Goal: Task Accomplishment & Management: Complete application form

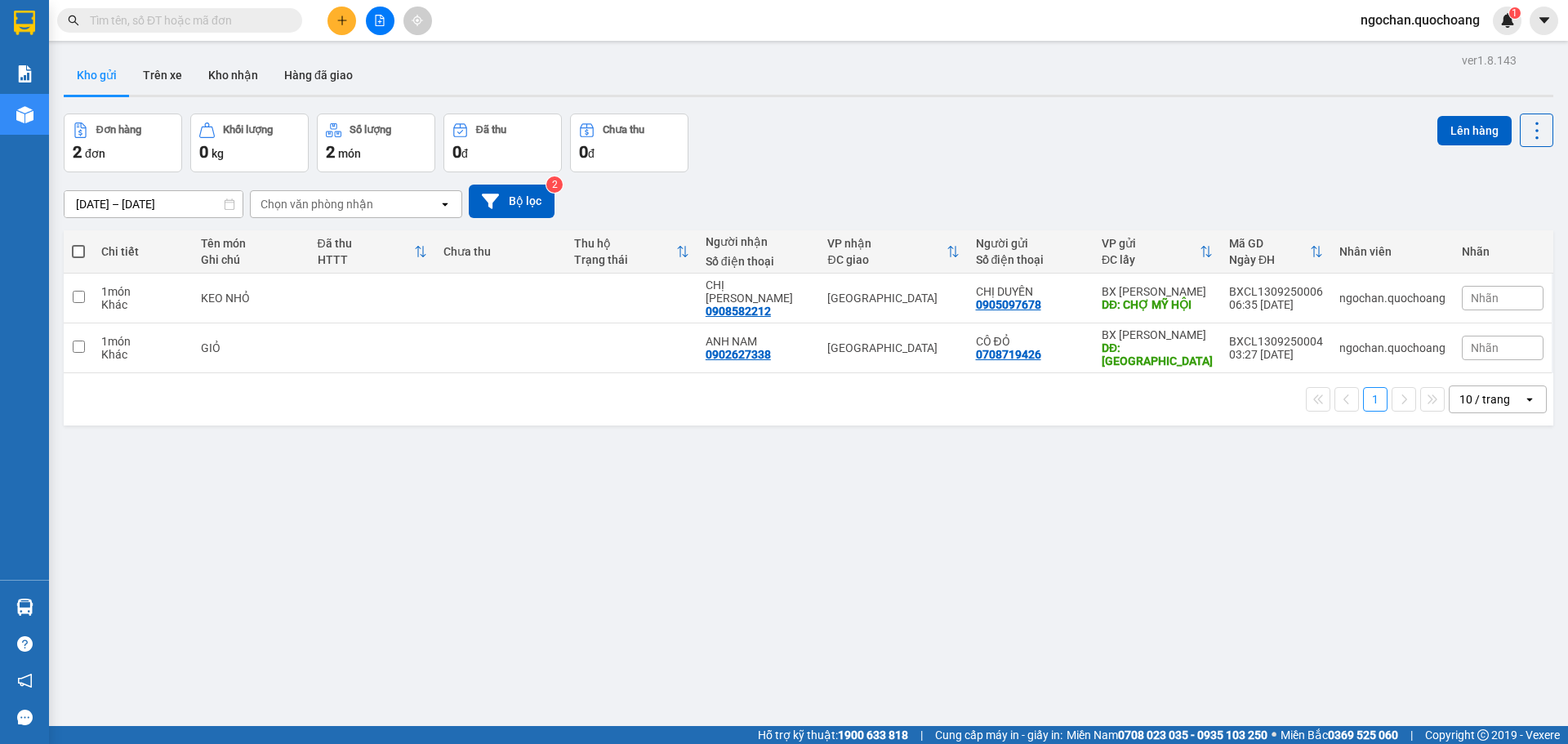
click at [339, 12] on button at bounding box center [341, 20] width 28 height 28
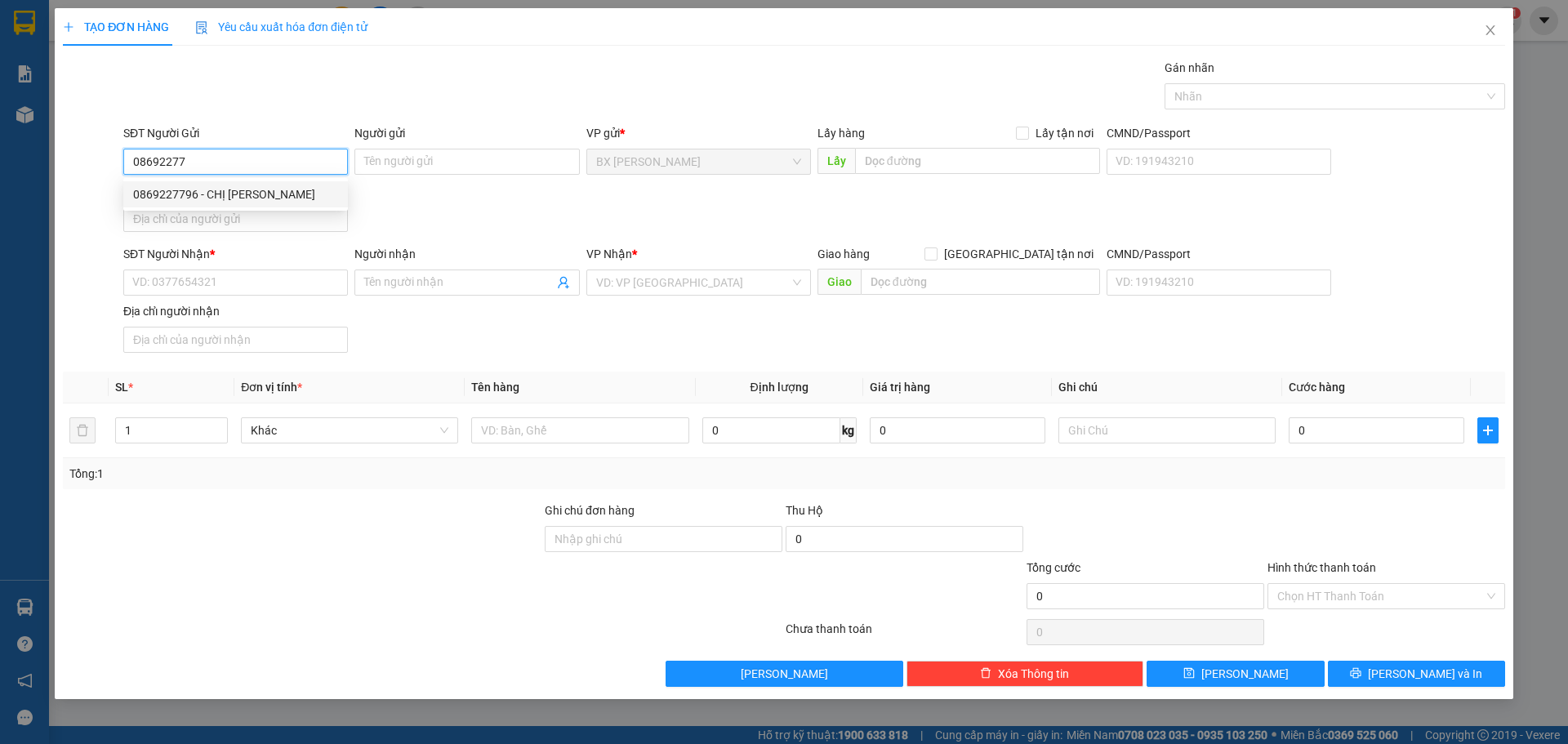
click at [242, 192] on div "0869227796 - CHỊ TRINH" at bounding box center [235, 195] width 205 height 18
type input "0869227796"
type input "CHỊ TRINH"
type input "0869227796"
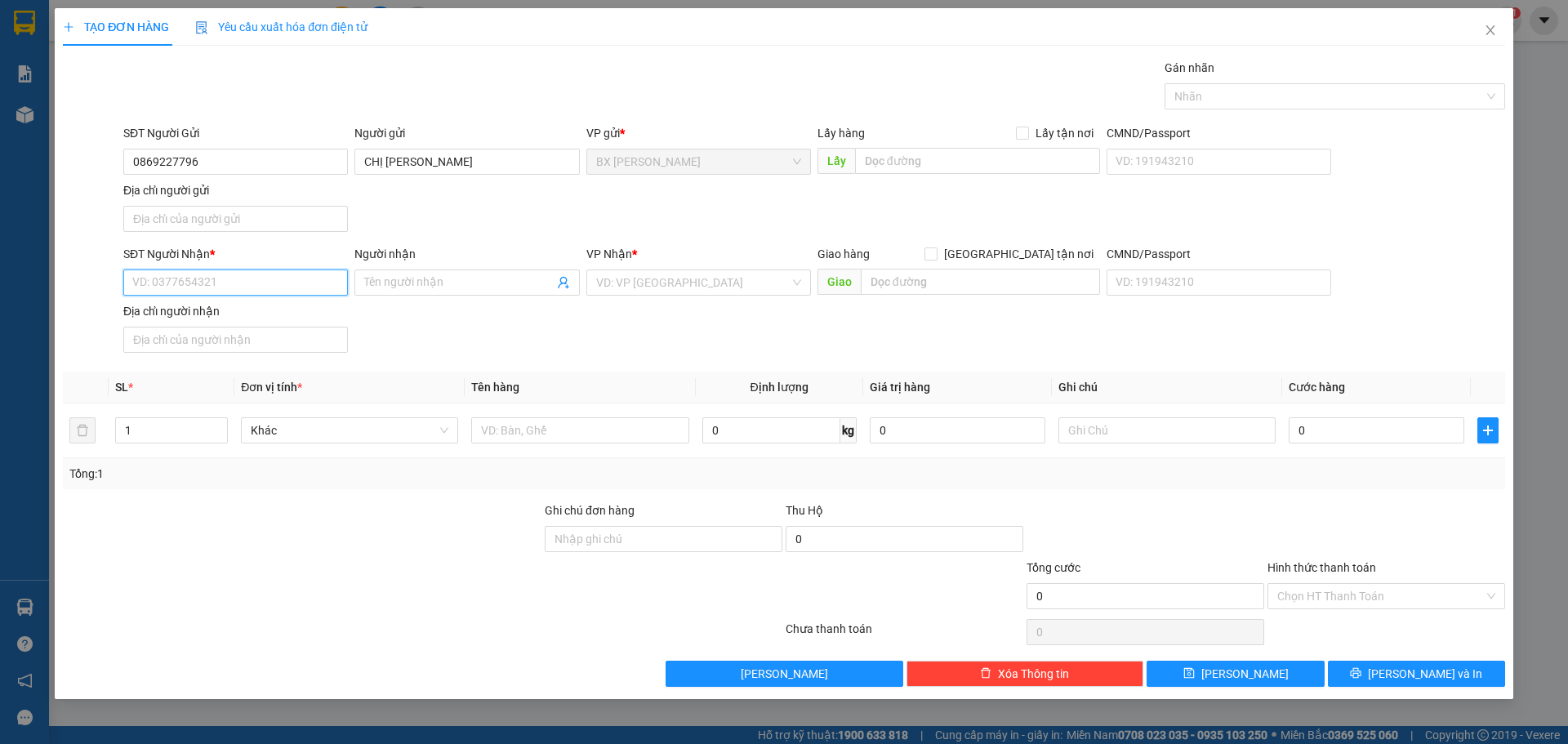
click at [251, 287] on input "SĐT Người Nhận *" at bounding box center [235, 282] width 225 height 26
type input "0387187817"
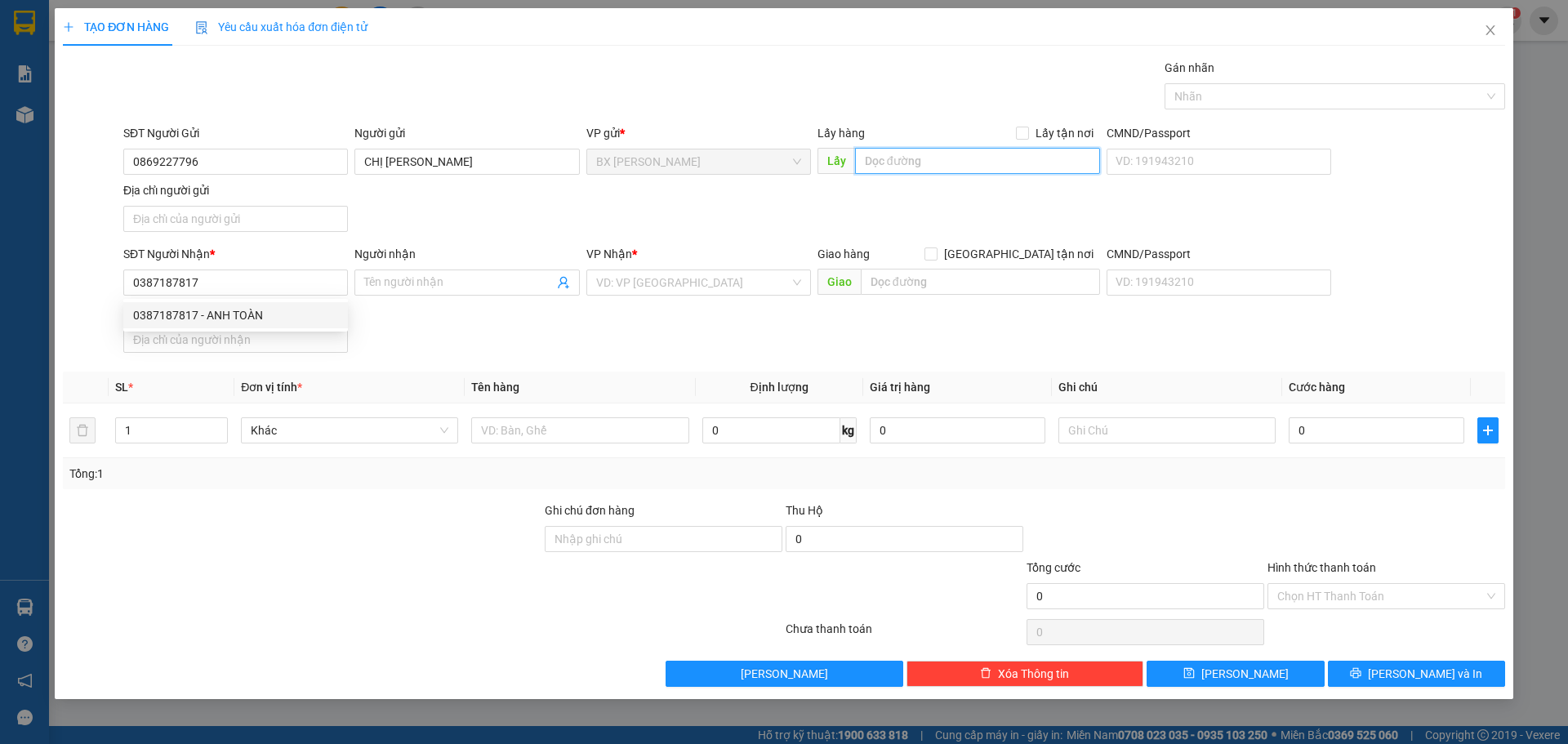
click at [948, 162] on input "text" at bounding box center [976, 161] width 245 height 26
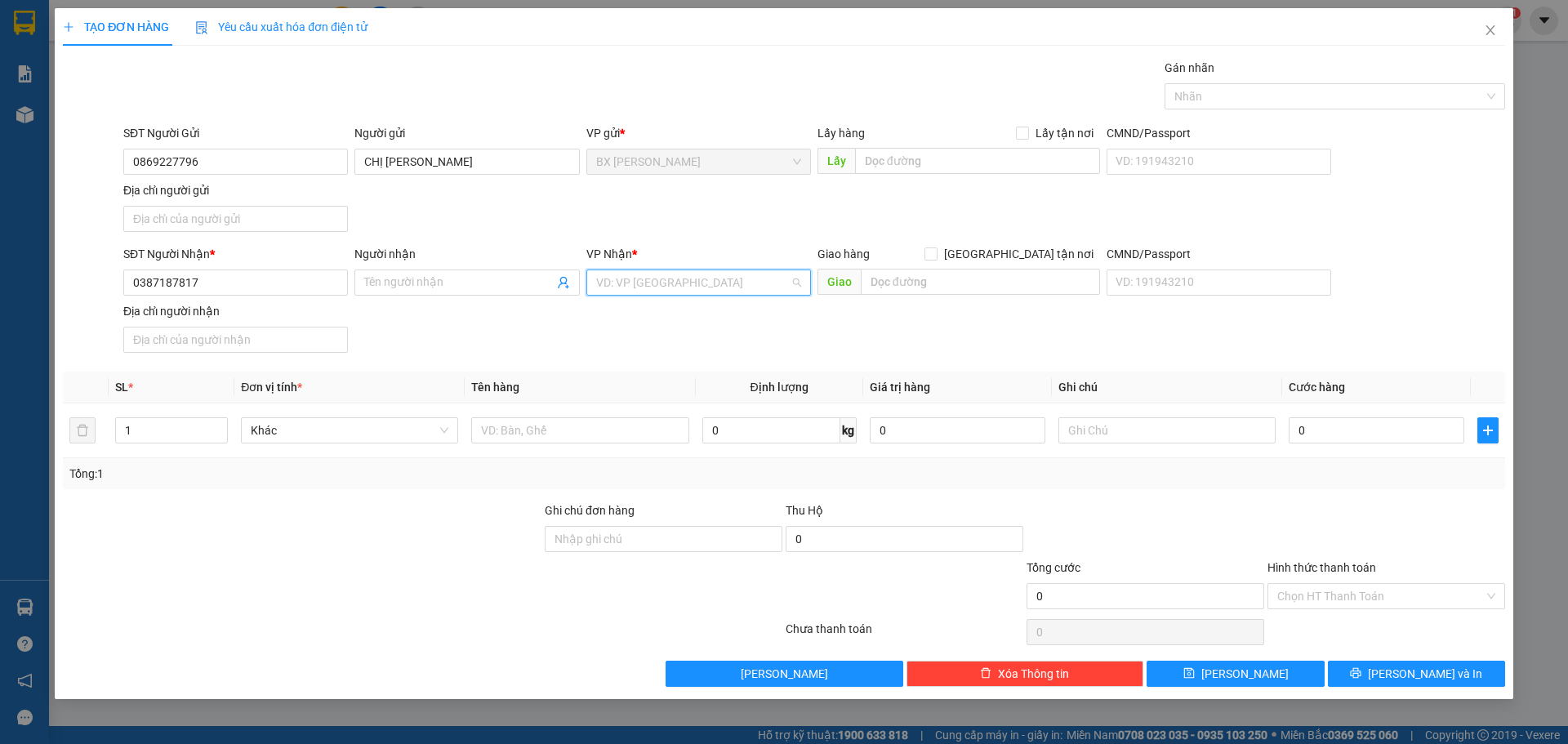
click at [710, 275] on input "search" at bounding box center [693, 282] width 194 height 25
click at [721, 305] on div "[GEOGRAPHIC_DATA]" at bounding box center [698, 315] width 225 height 26
click at [597, 430] on input "text" at bounding box center [579, 430] width 217 height 26
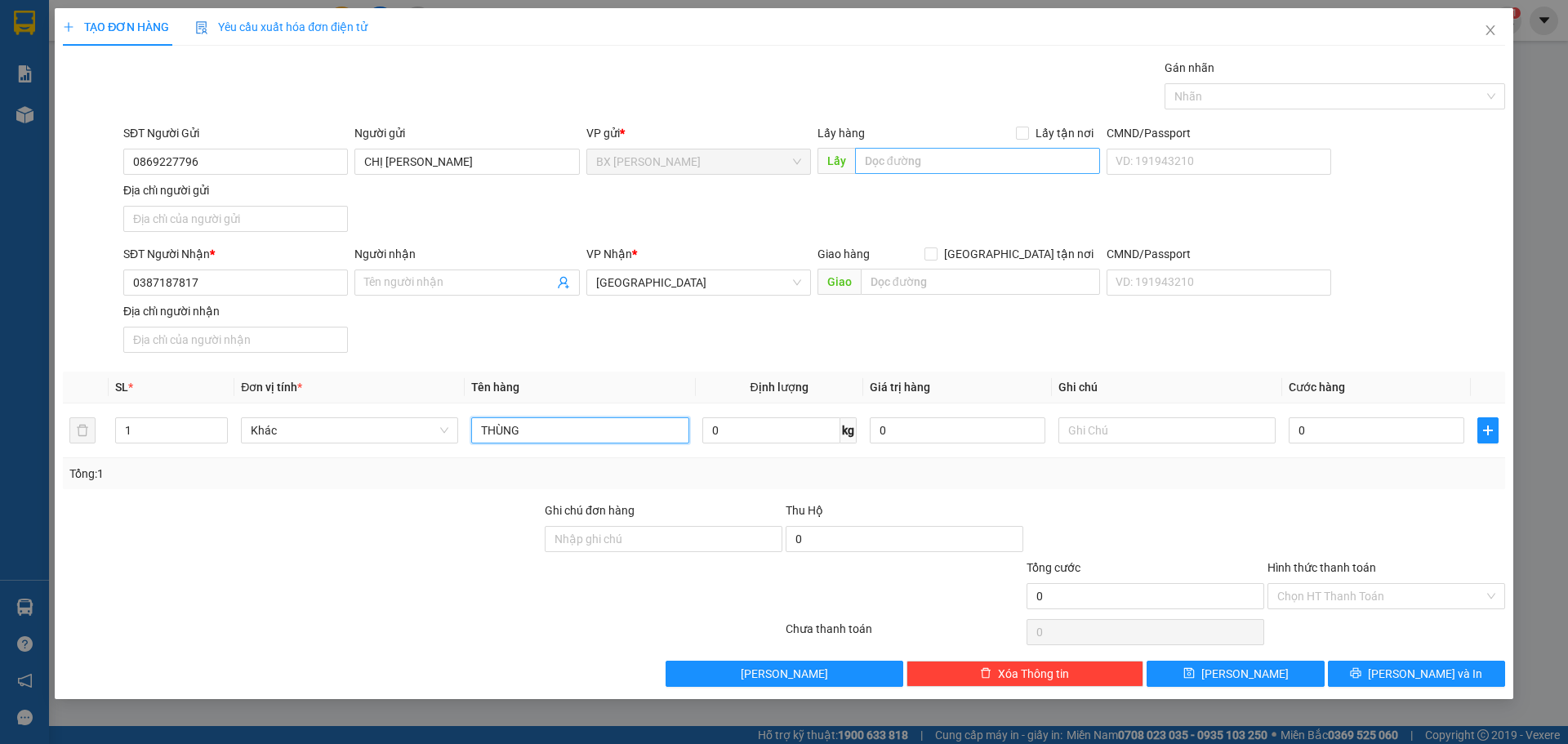
type input "THÙNG"
click at [935, 162] on input "text" at bounding box center [976, 161] width 245 height 26
type input "CHỢ ÔNG BẦU"
click at [1372, 670] on button "[PERSON_NAME] và In" at bounding box center [1416, 674] width 177 height 26
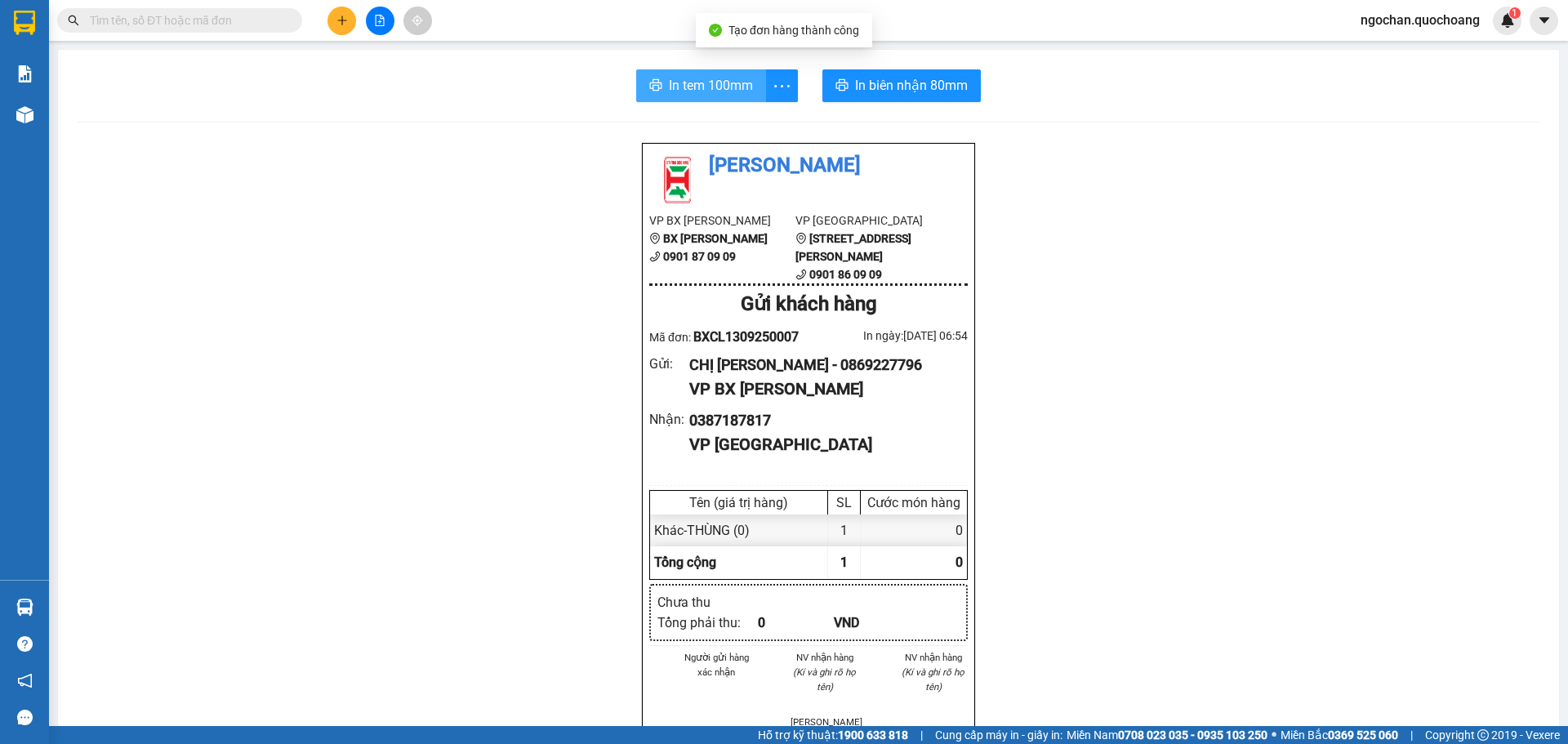
drag, startPoint x: 727, startPoint y: 89, endPoint x: 763, endPoint y: 114, distance: 43.8
click at [728, 89] on span "In tem 100mm" at bounding box center [711, 85] width 85 height 20
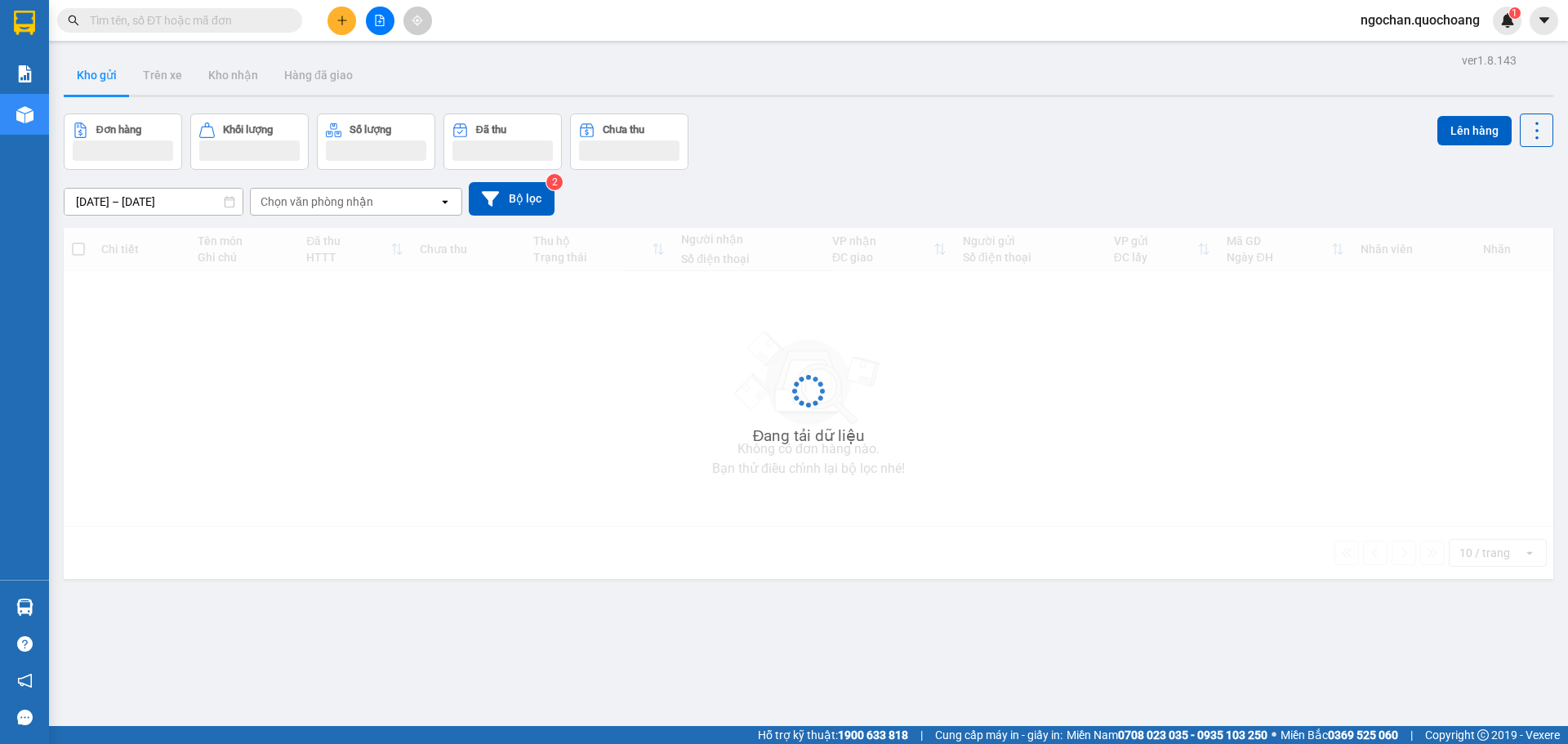
click at [345, 14] on button at bounding box center [341, 20] width 28 height 28
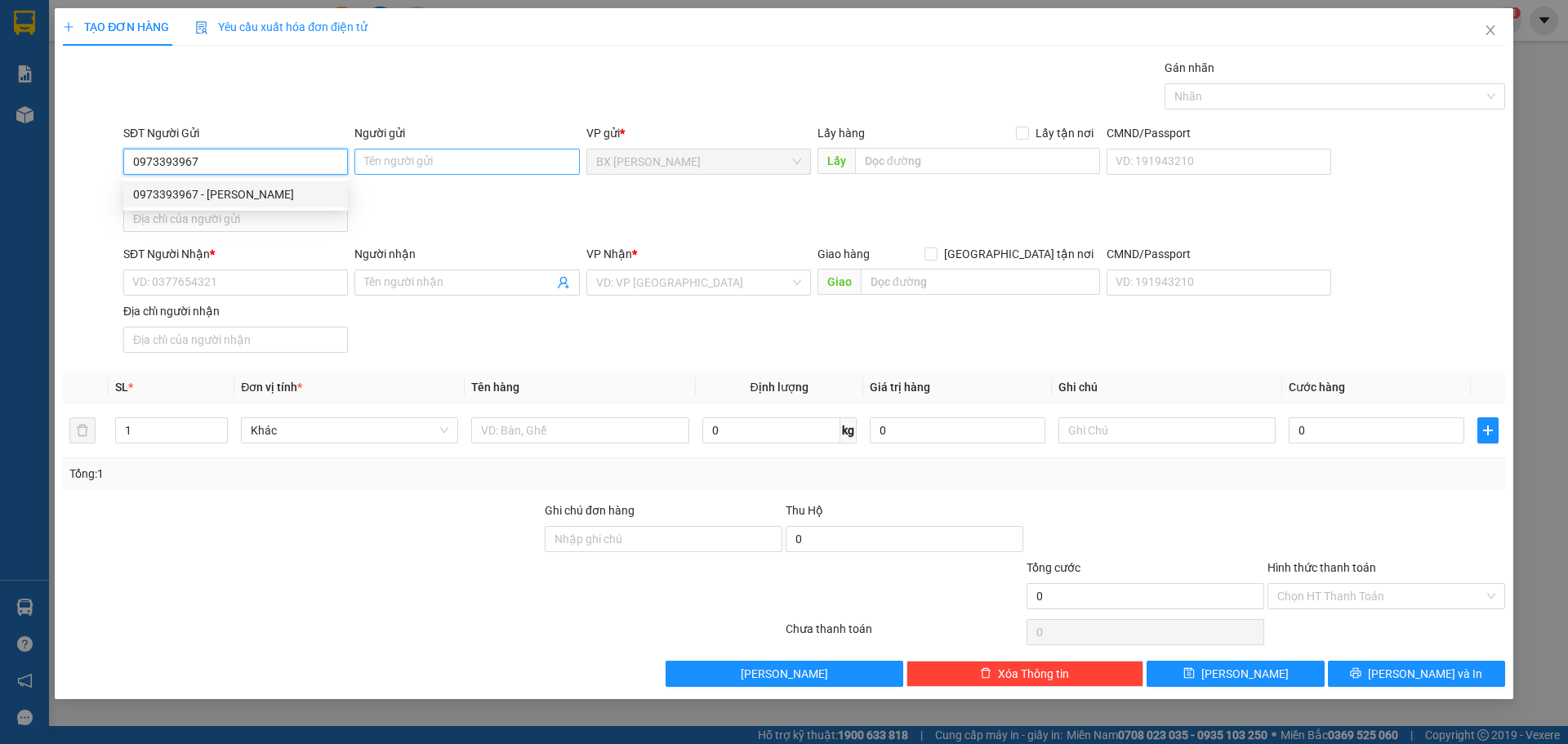
type input "0973393967"
click at [482, 157] on input "Người gửi" at bounding box center [466, 161] width 225 height 26
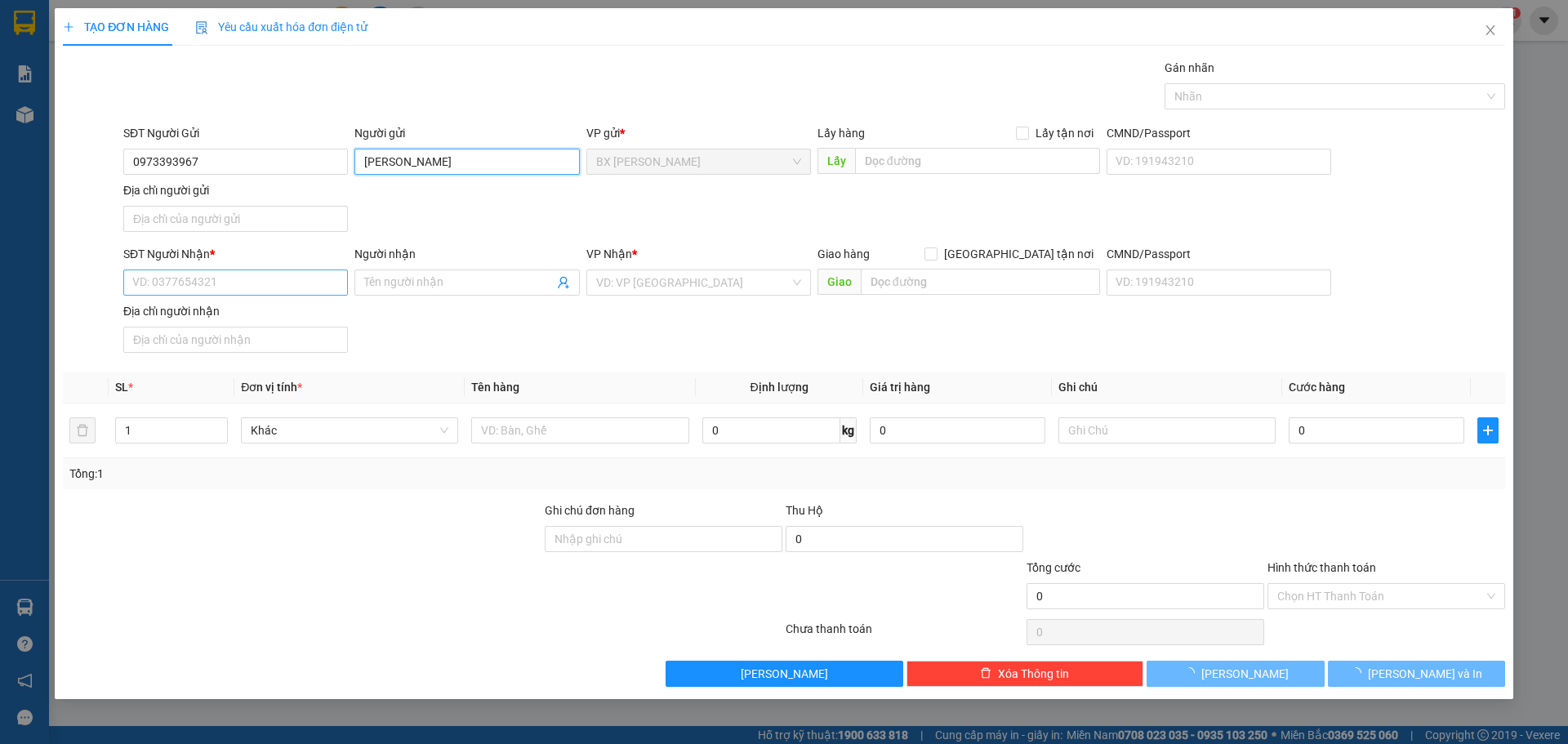
type input "[PERSON_NAME]"
click at [296, 285] on input "SĐT Người Nhận *" at bounding box center [235, 282] width 225 height 26
type input "0909537822"
click at [414, 281] on input "Người nhận" at bounding box center [458, 283] width 188 height 18
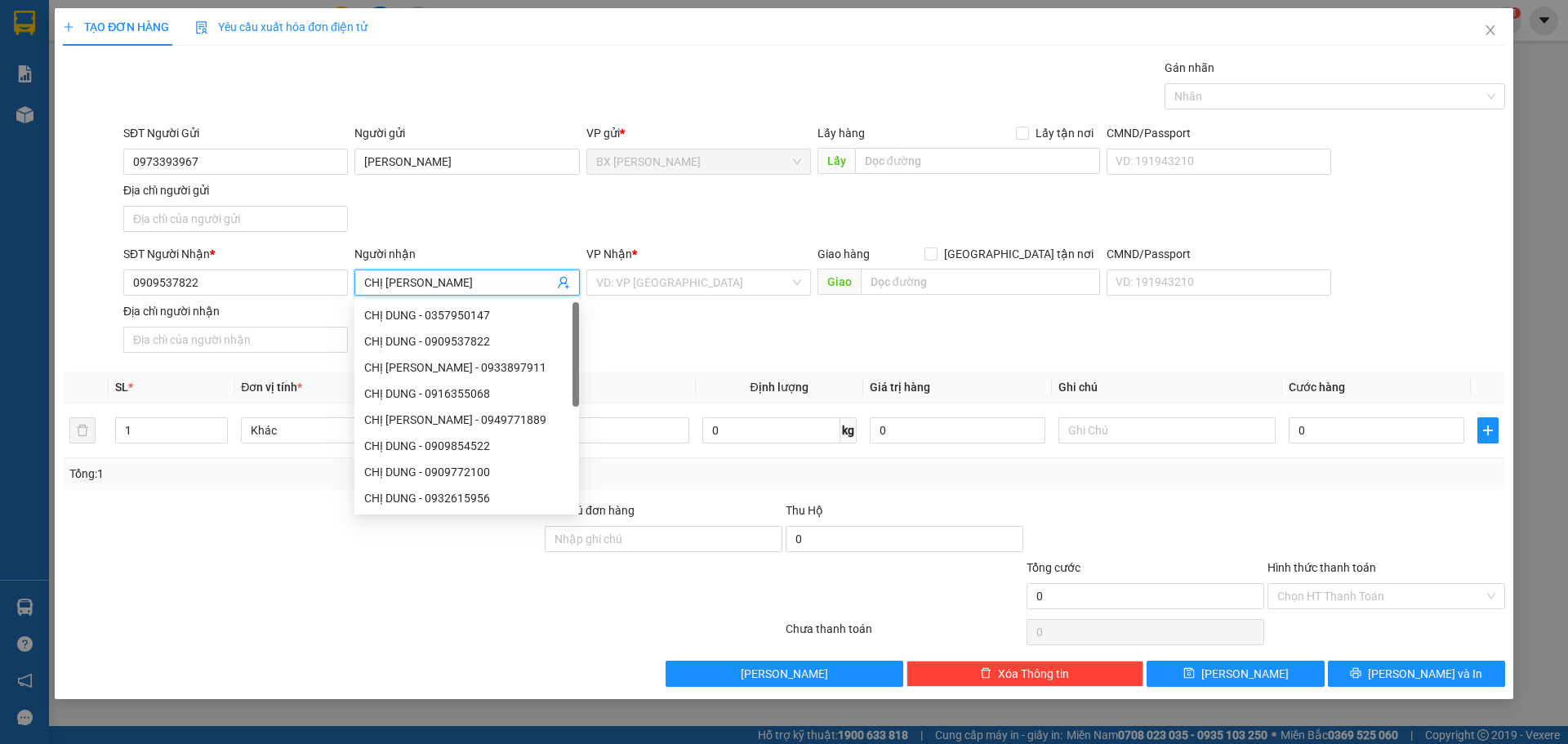
type input "CHỊ [PERSON_NAME]"
click at [725, 357] on div "SĐT Người Nhận * 0909537822 Người nhận CHỊ DUNG VP Nhận * VD: VP [GEOGRAPHIC_DA…" at bounding box center [814, 302] width 1388 height 115
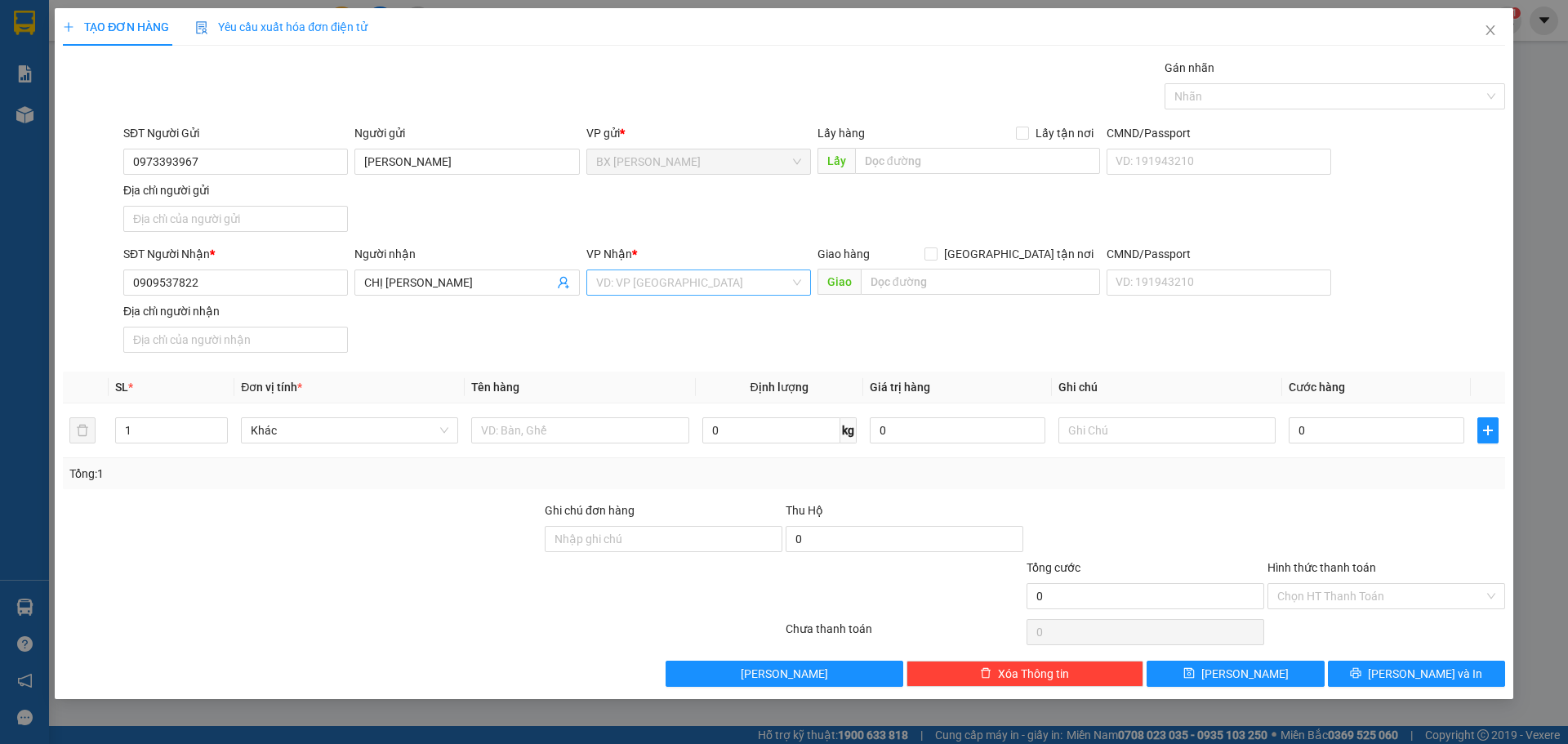
click at [795, 287] on div "VD: VP [GEOGRAPHIC_DATA]" at bounding box center [698, 282] width 225 height 26
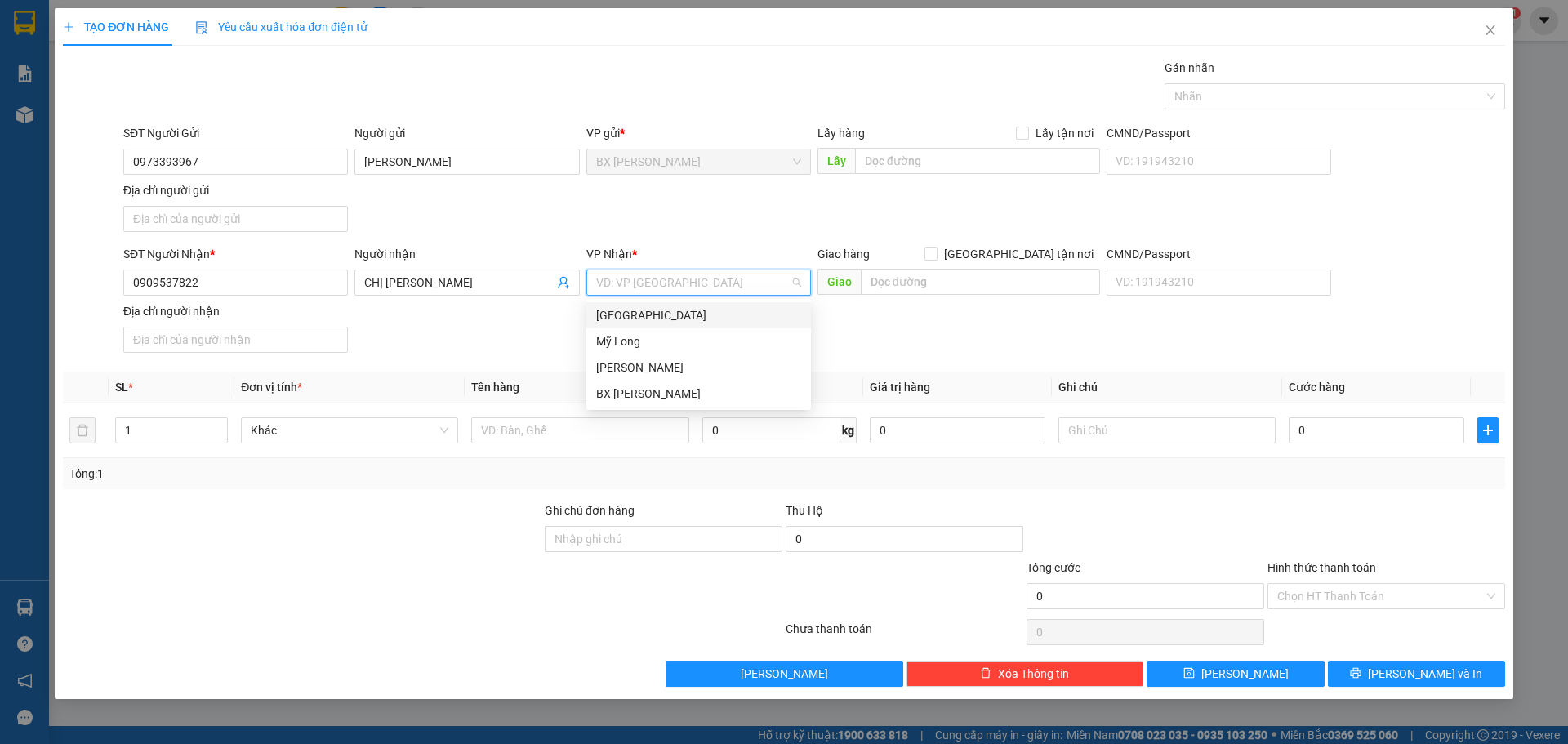
click at [741, 309] on div "[GEOGRAPHIC_DATA]" at bounding box center [698, 316] width 205 height 18
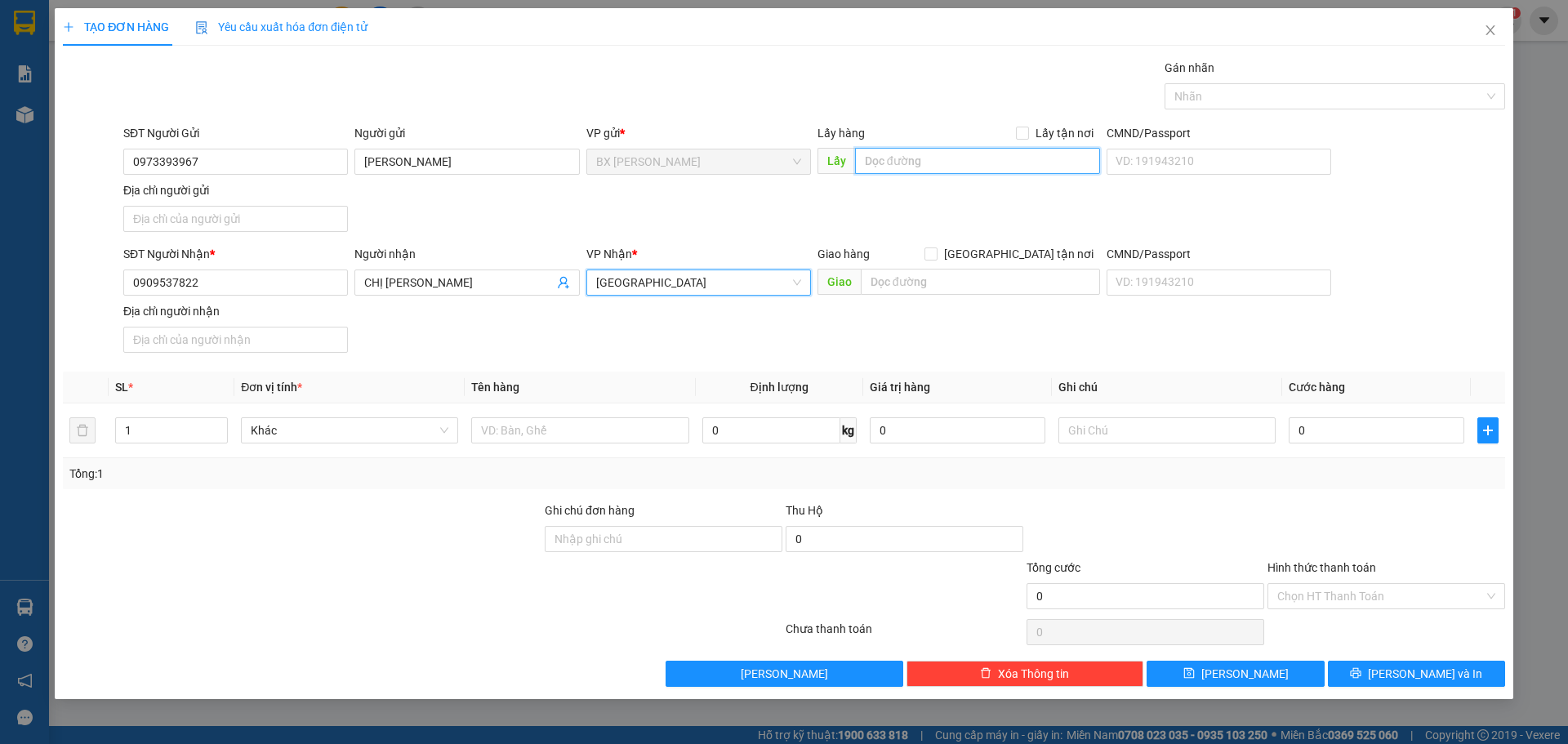
click at [927, 160] on input "text" at bounding box center [976, 161] width 245 height 26
type input "VỰA XOÀI PHI HÙNG"
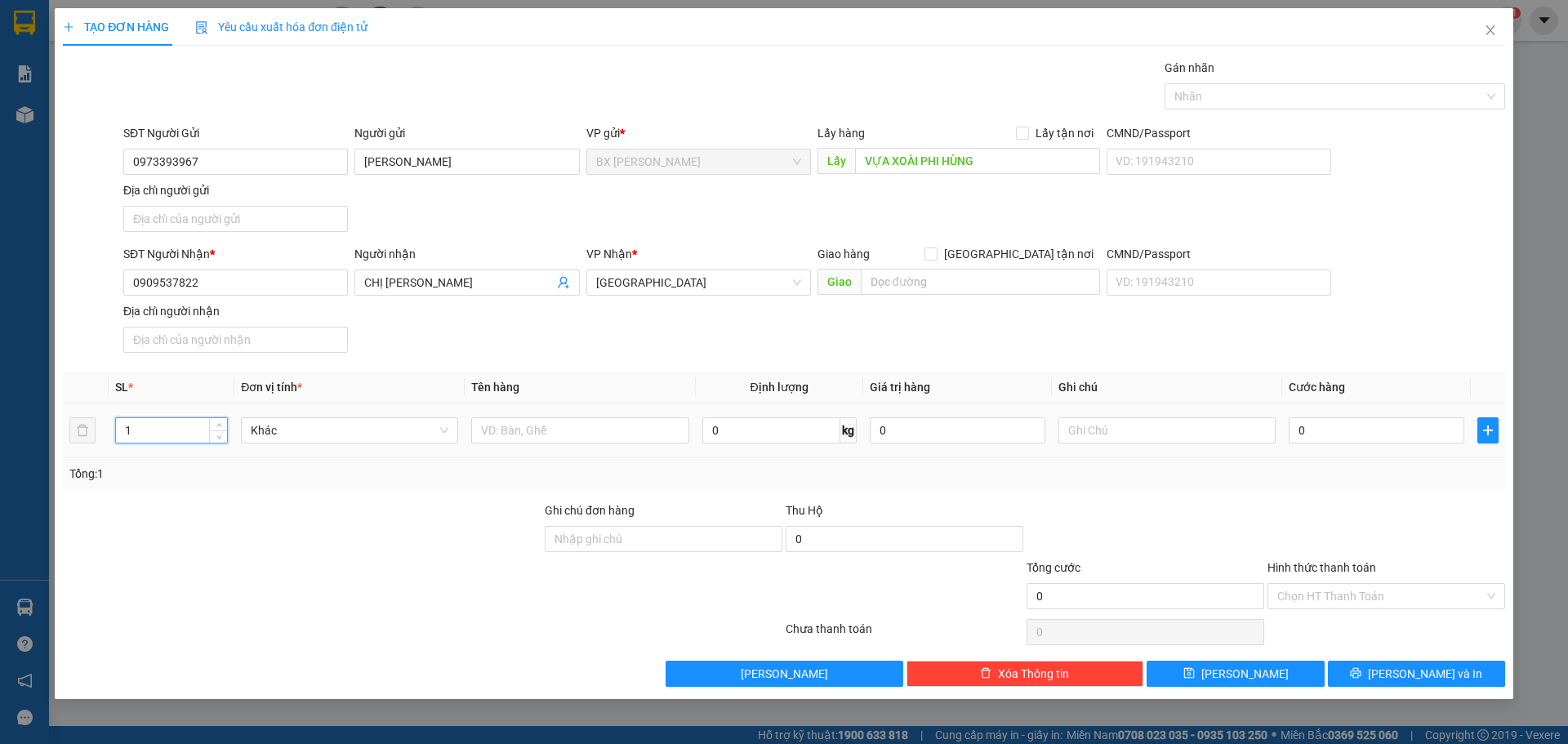
click at [138, 423] on input "1" at bounding box center [172, 430] width 111 height 25
type input "2"
click at [571, 424] on input "text" at bounding box center [579, 430] width 217 height 26
type input "THÙNG"
click at [1361, 669] on icon "printer" at bounding box center [1355, 673] width 12 height 12
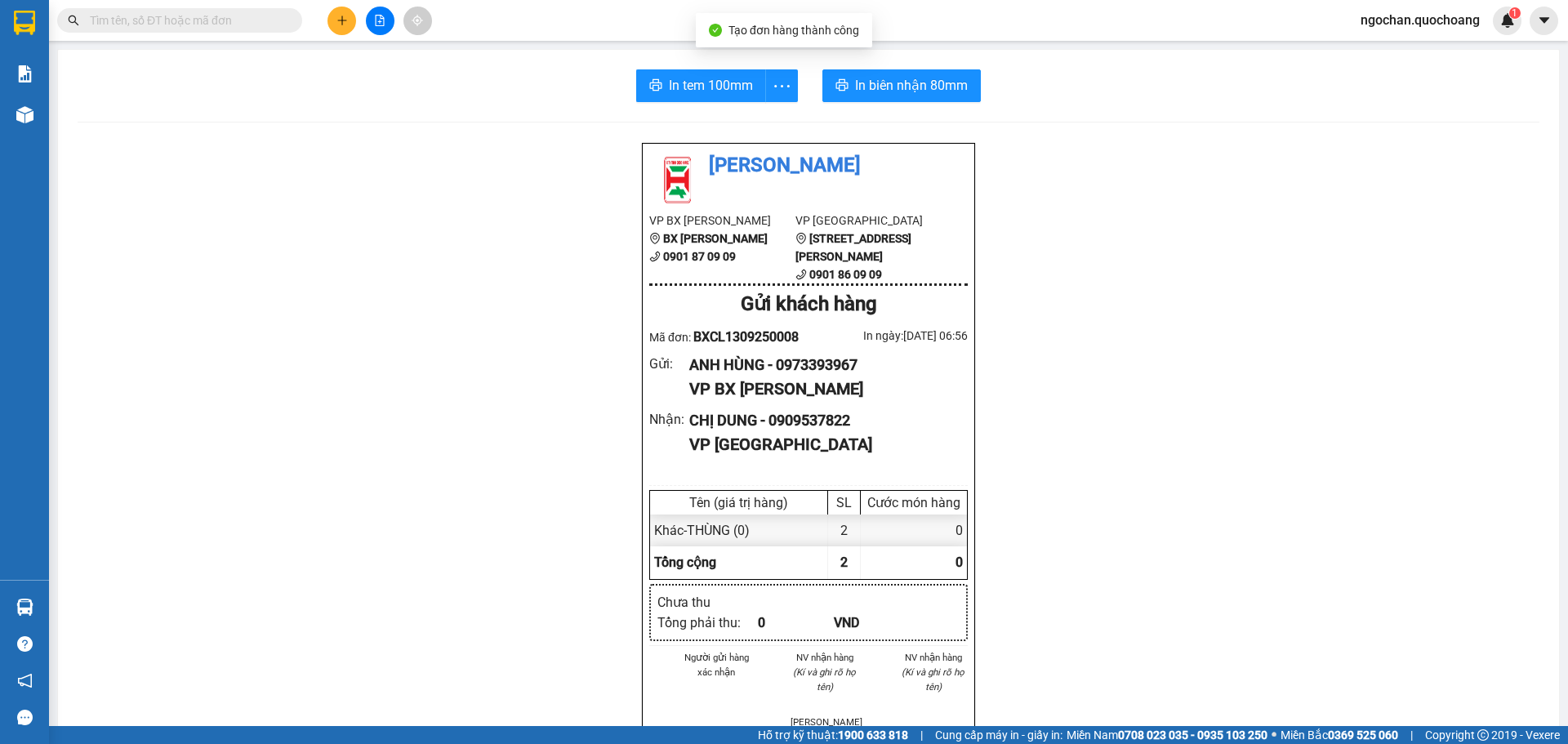
click at [716, 102] on div "In tem 100mm In biên nhận 80mm Quốc Hoàng VP BX Cao Lãnh BX Cao Lãnh 0901 87 09…" at bounding box center [808, 695] width 1501 height 1290
click at [724, 87] on span "In tem 100mm" at bounding box center [711, 85] width 85 height 20
